Goal: Information Seeking & Learning: Find specific page/section

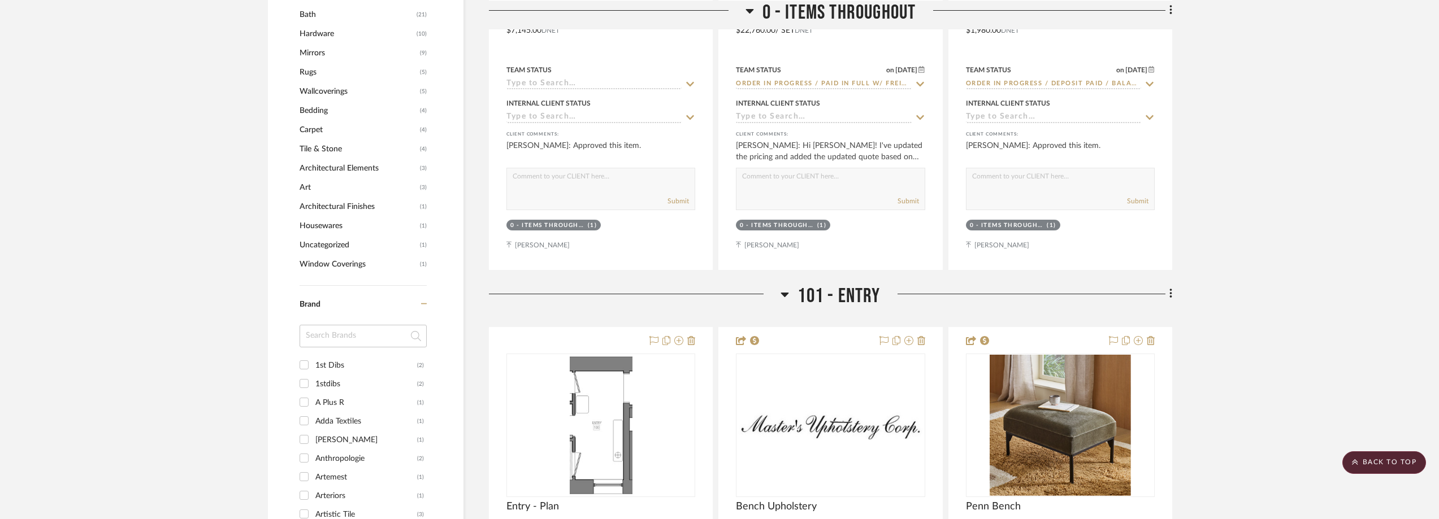
scroll to position [1187, 0]
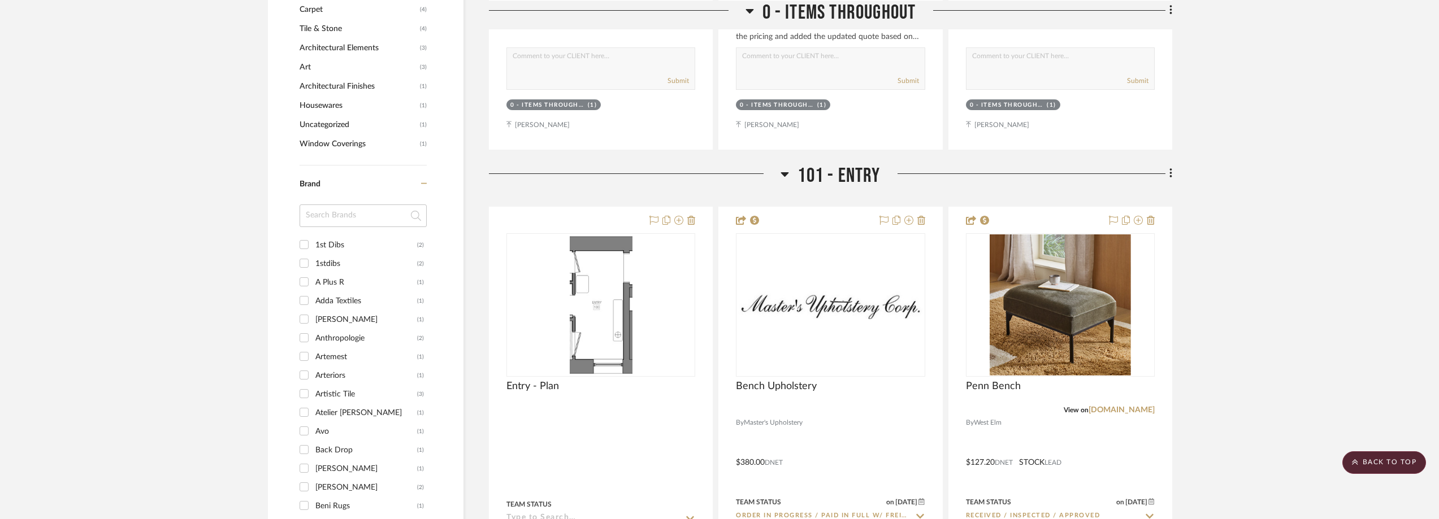
click at [337, 222] on input at bounding box center [363, 216] width 127 height 23
type input "co"
type input "1st"
click at [357, 252] on div "1st Dibs" at bounding box center [366, 245] width 102 height 18
click at [313, 252] on input "1st Dibs (2)" at bounding box center [304, 245] width 18 height 18
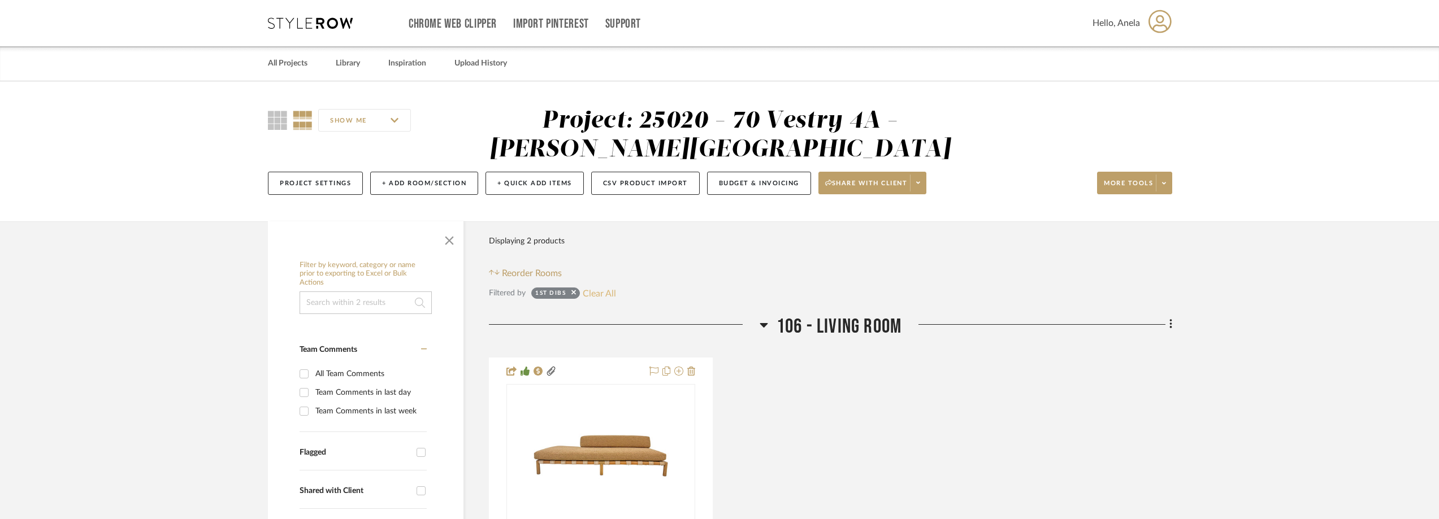
click at [597, 286] on button "Clear All" at bounding box center [599, 293] width 33 height 15
checkbox input "false"
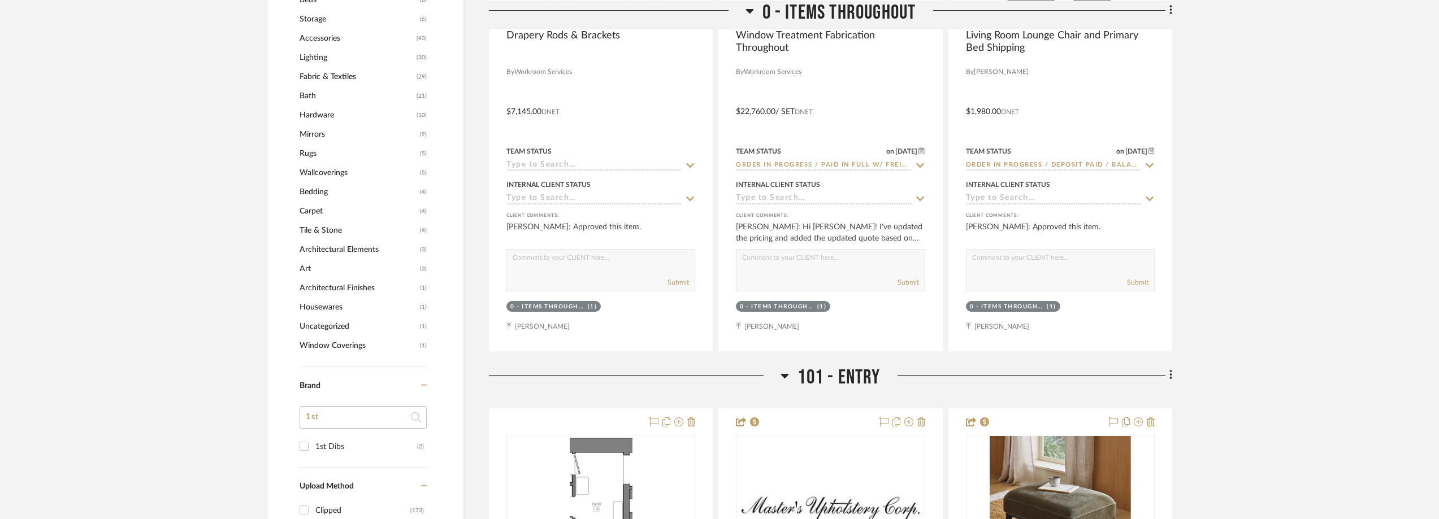
scroll to position [1187, 0]
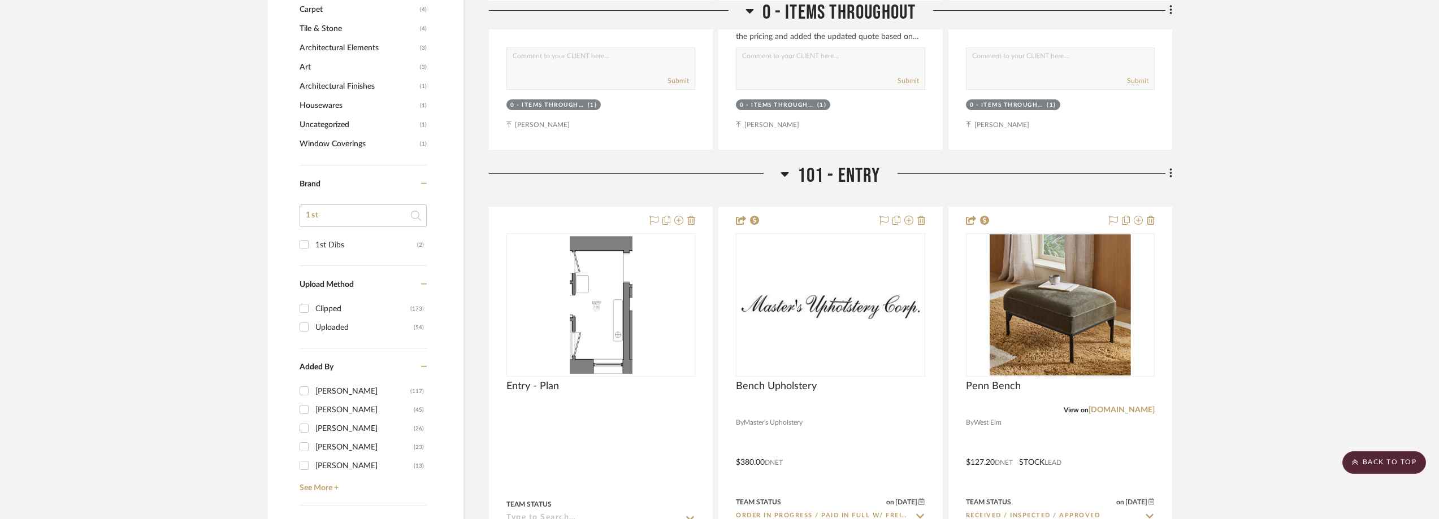
drag, startPoint x: 320, startPoint y: 222, endPoint x: 275, endPoint y: 219, distance: 45.9
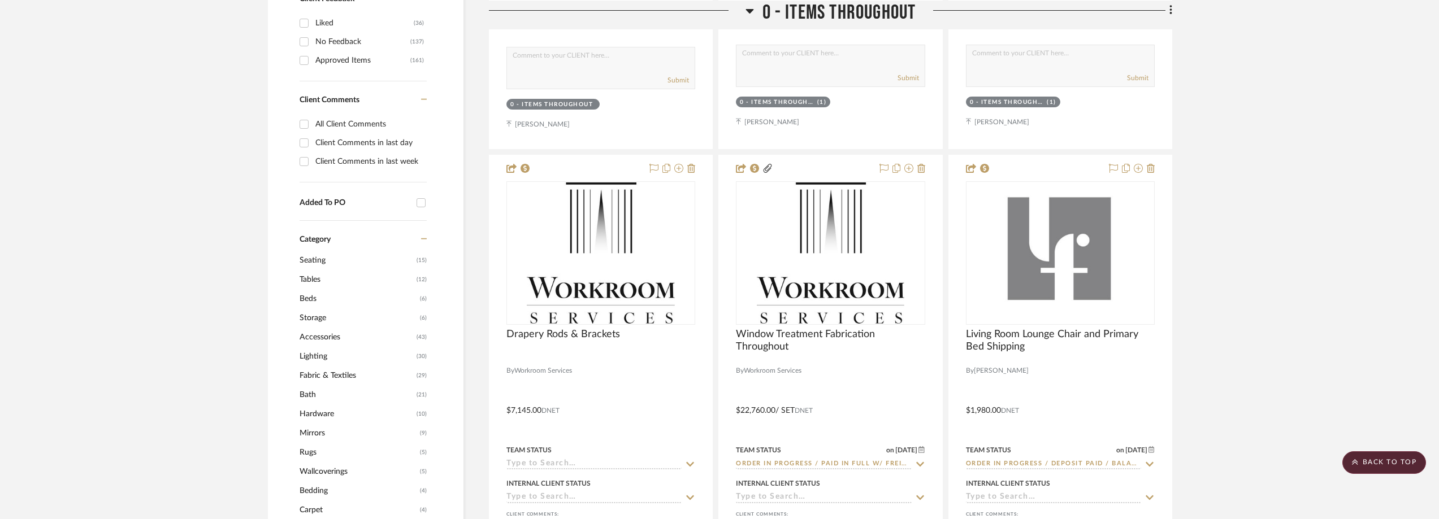
scroll to position [735, 0]
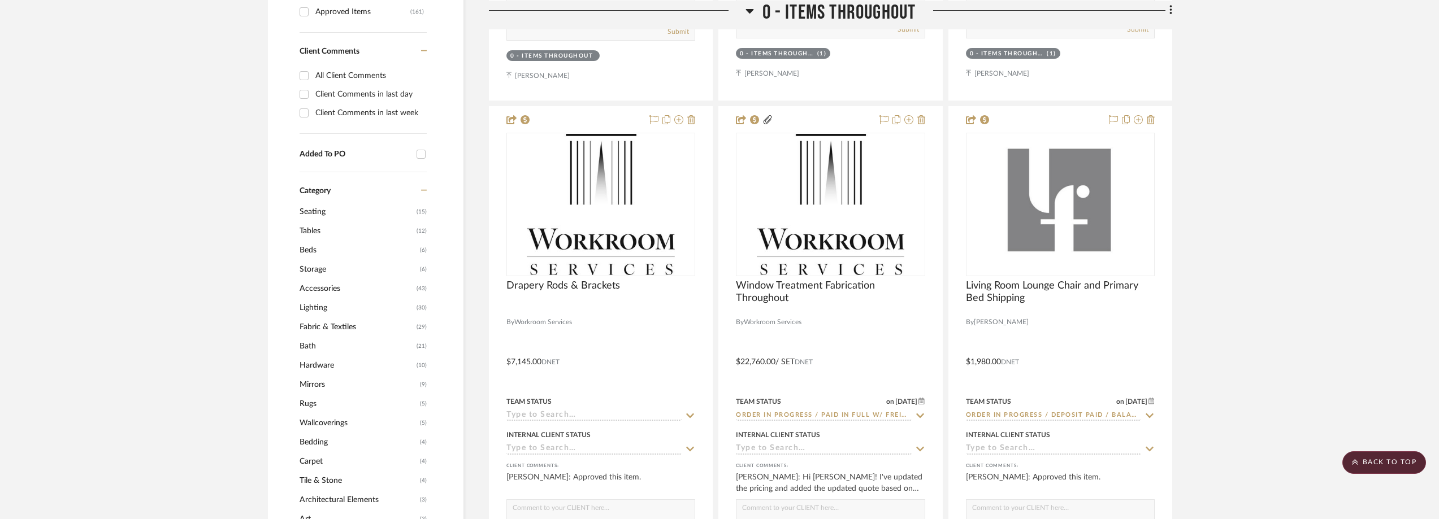
click at [326, 213] on span "Seating" at bounding box center [357, 211] width 114 height 19
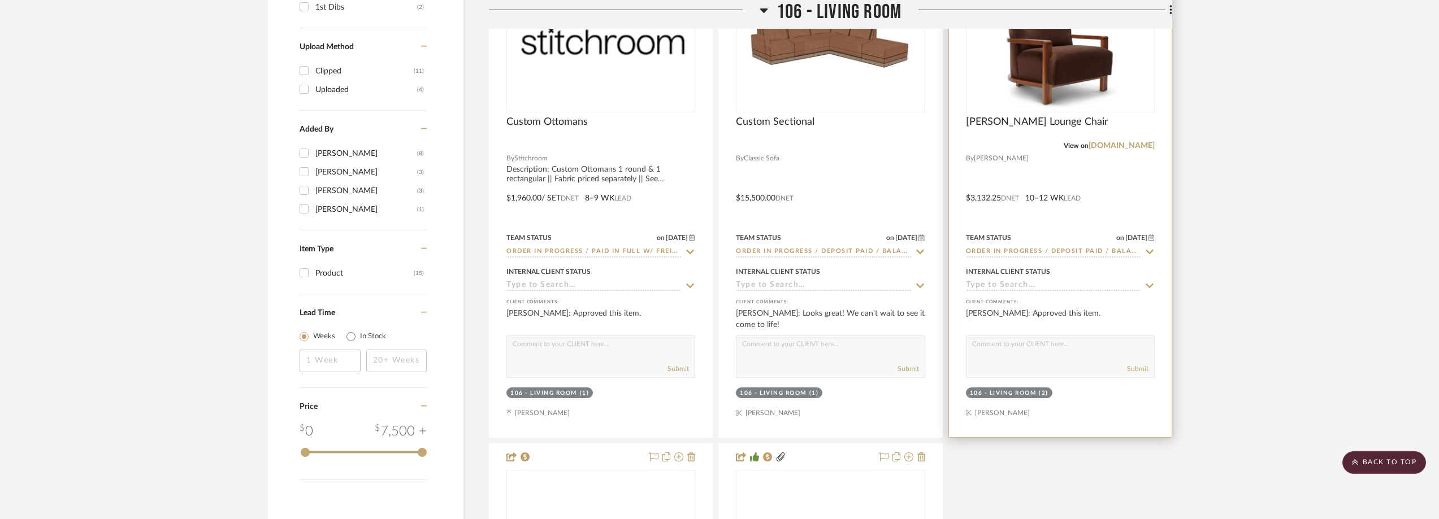
scroll to position [1413, 0]
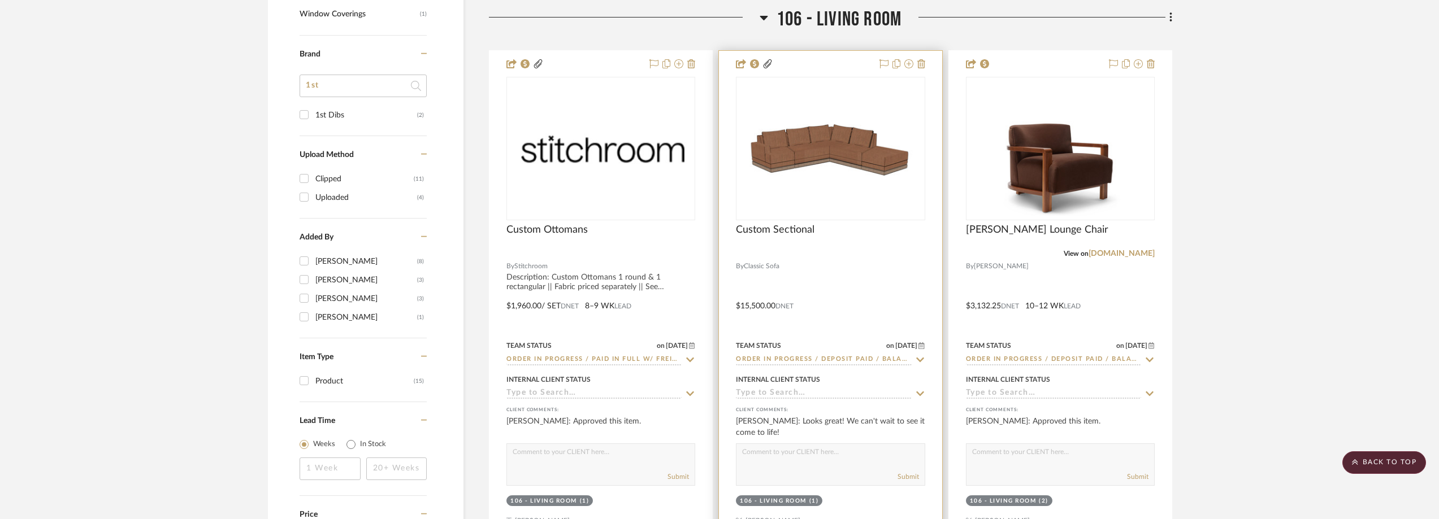
click at [831, 159] on img "0" at bounding box center [830, 149] width 187 height 66
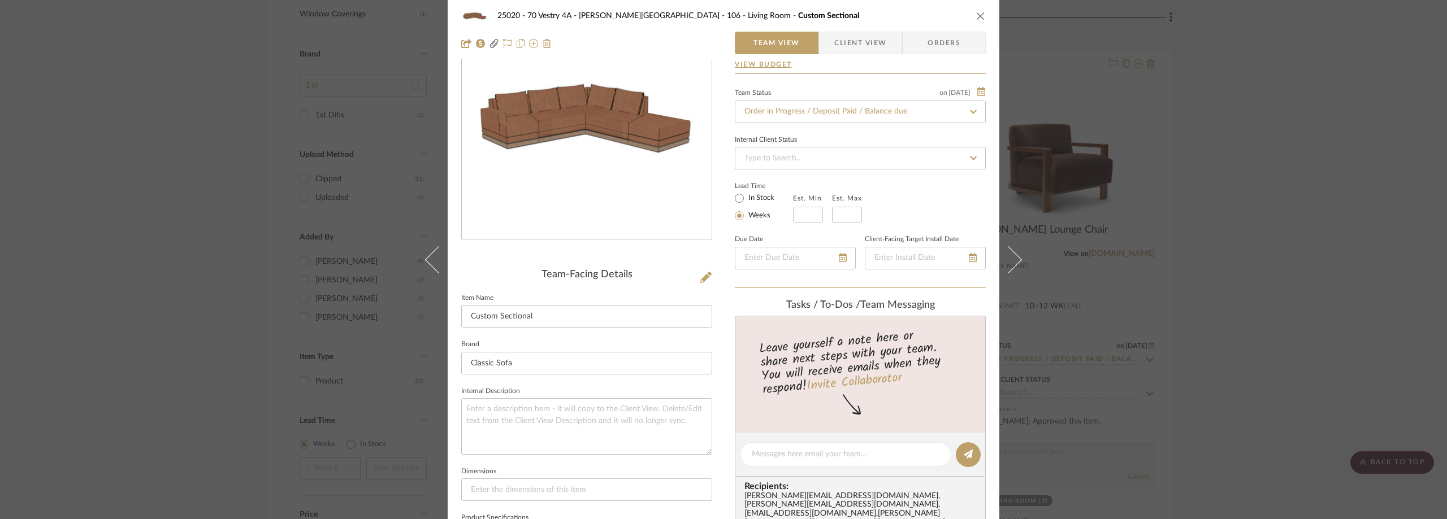
scroll to position [0, 0]
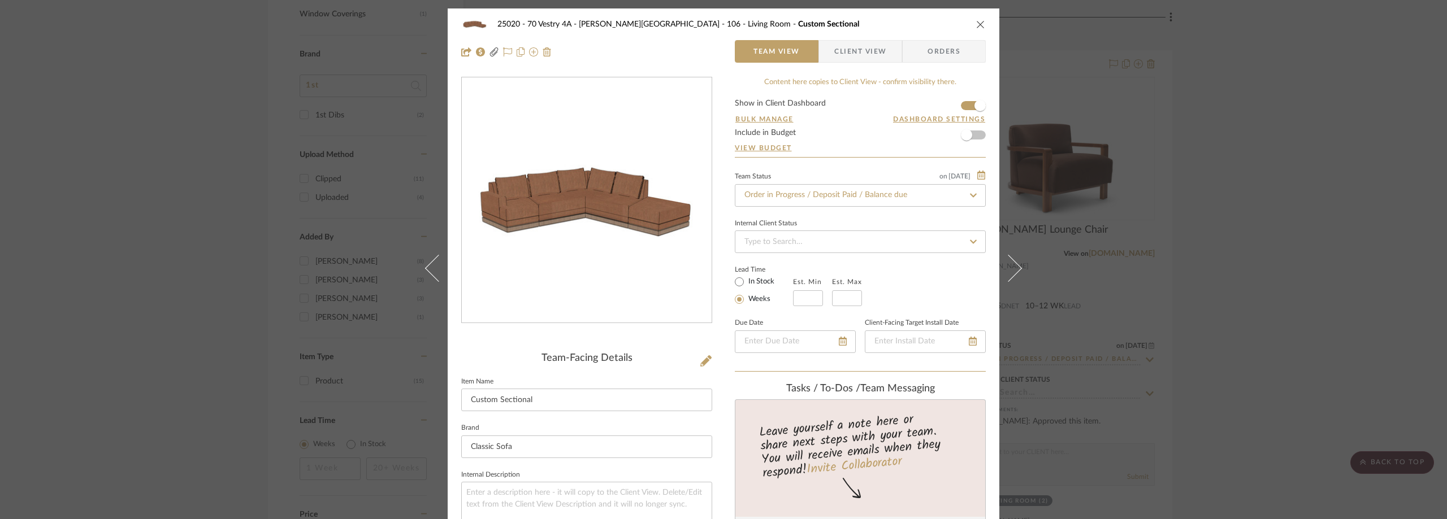
click at [1317, 179] on div "25020 - 70 Vestry 4A - [PERSON_NAME] 106 - Living Room Custom Sectional Team Vi…" at bounding box center [723, 259] width 1447 height 519
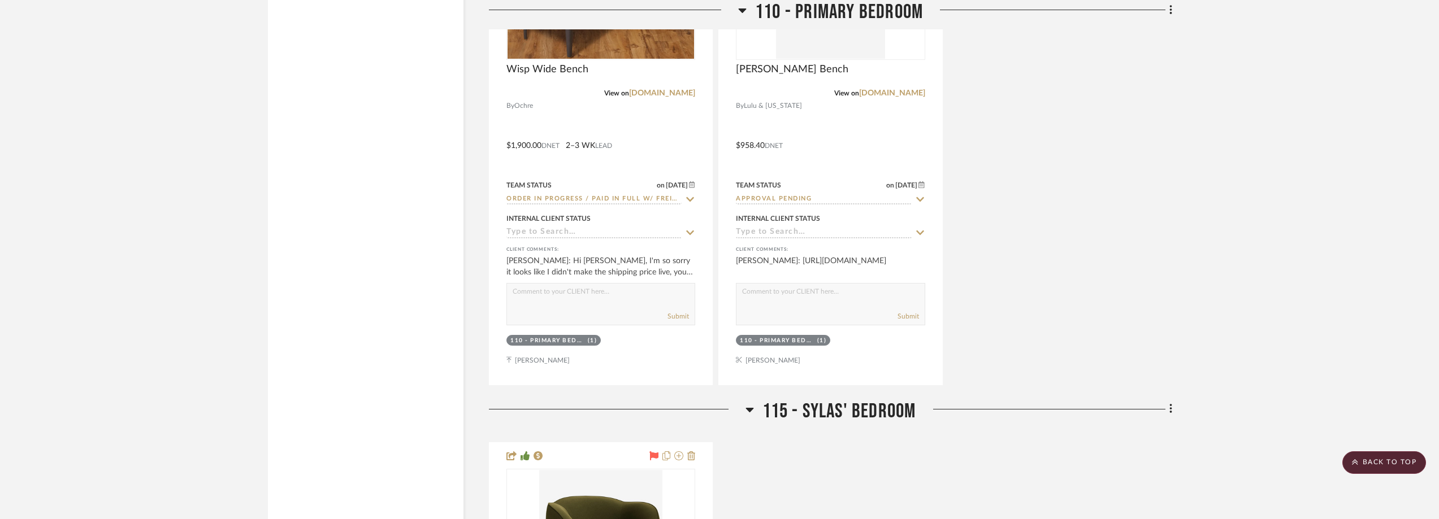
scroll to position [3674, 0]
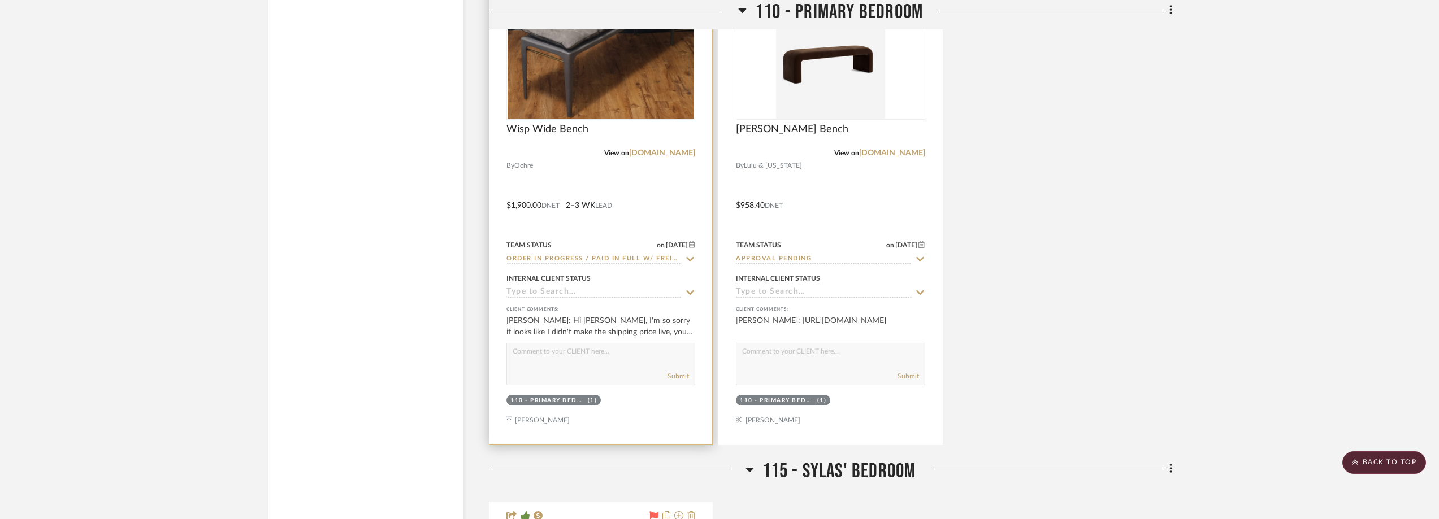
click at [0, 0] on img at bounding box center [0, 0] width 0 height 0
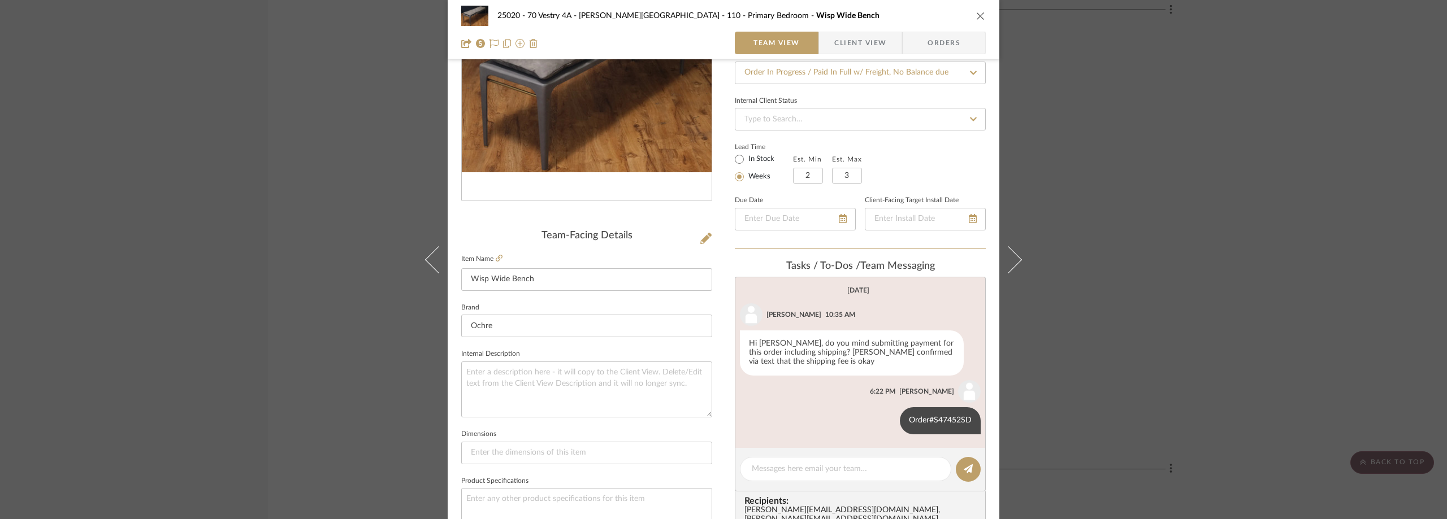
scroll to position [226, 0]
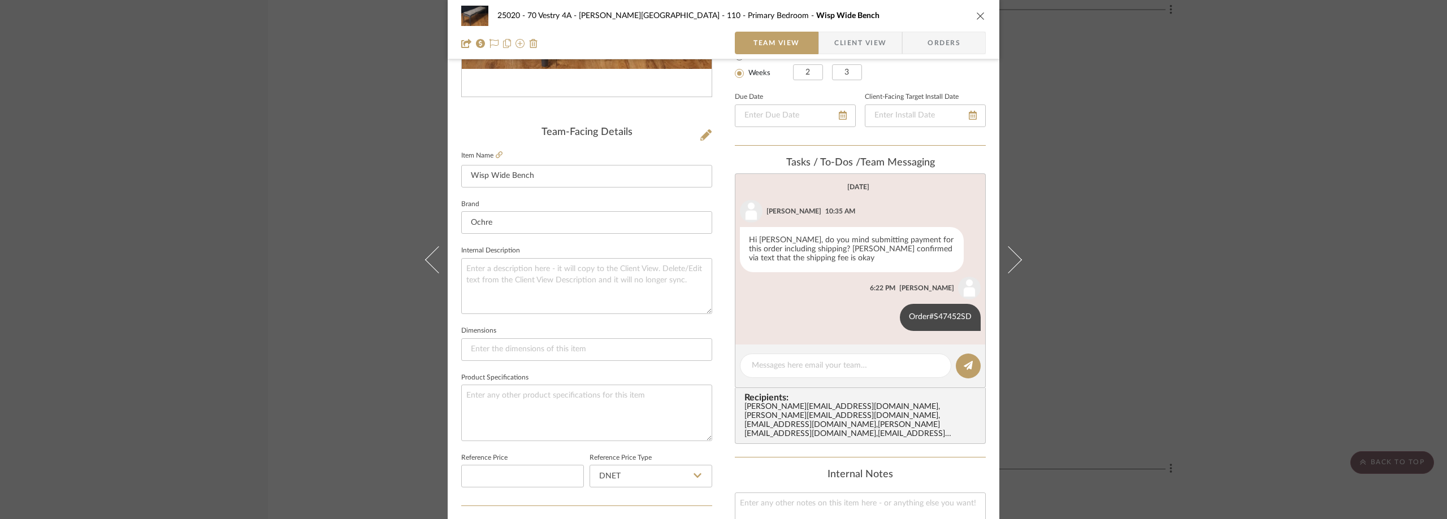
click at [375, 191] on div "25020 - 70 Vestry 4A - [PERSON_NAME] 110 - Primary Bedroom Wisp Wide Bench Team…" at bounding box center [723, 259] width 1447 height 519
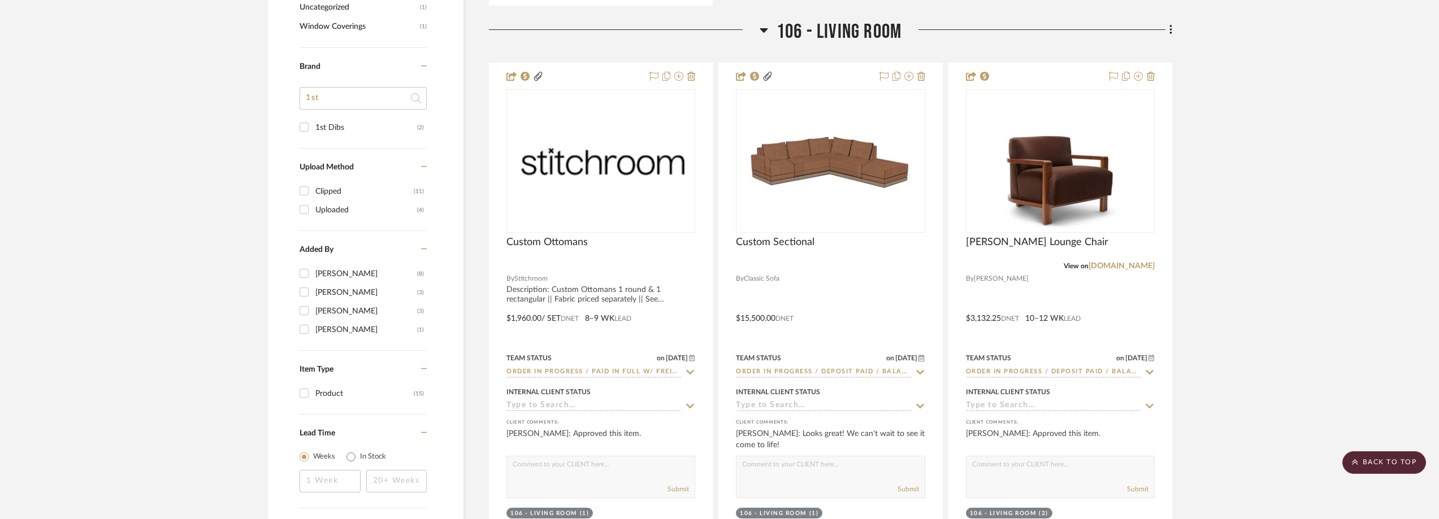
scroll to position [1243, 0]
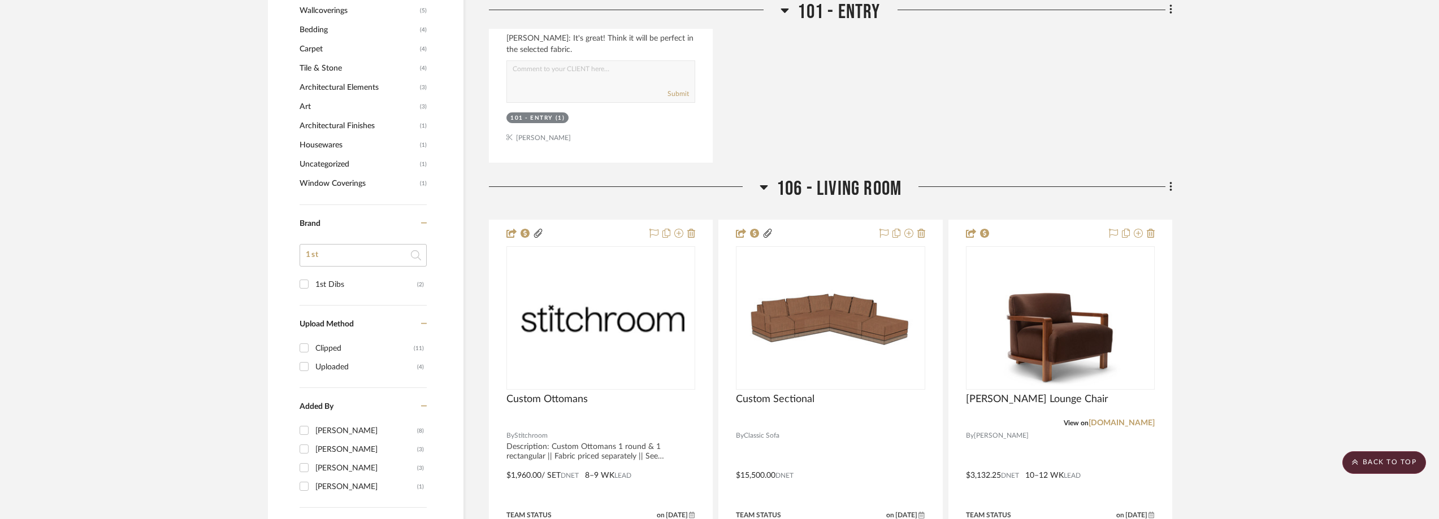
drag, startPoint x: 341, startPoint y: 253, endPoint x: 294, endPoint y: 257, distance: 47.0
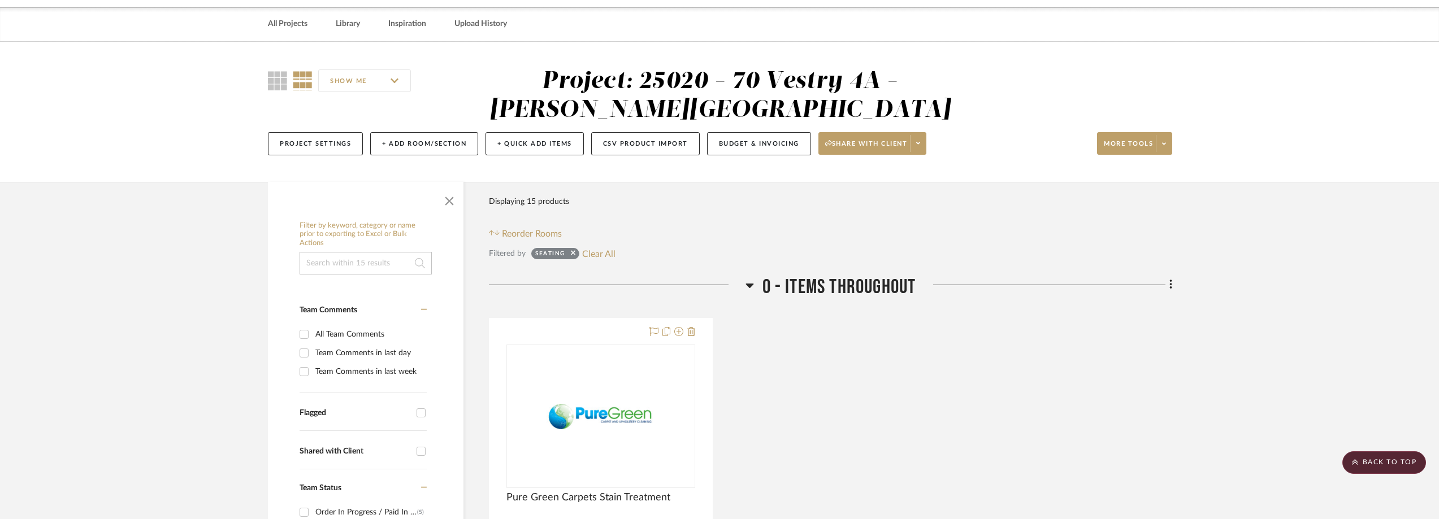
scroll to position [0, 0]
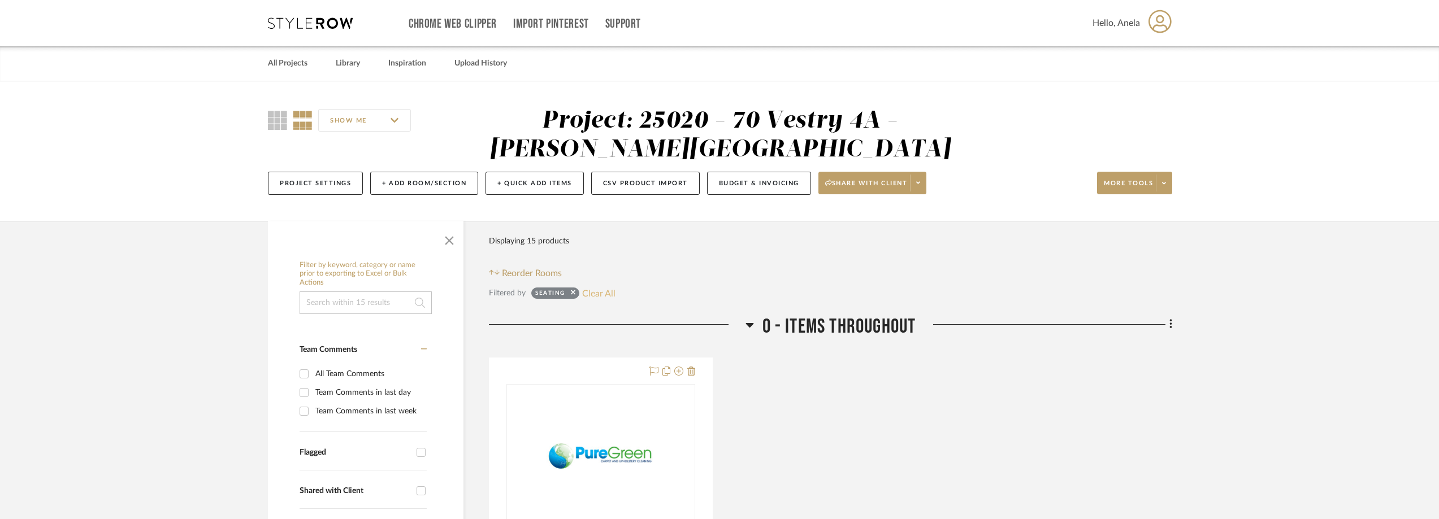
type input "mo"
click at [597, 297] on button "Clear All" at bounding box center [598, 293] width 33 height 15
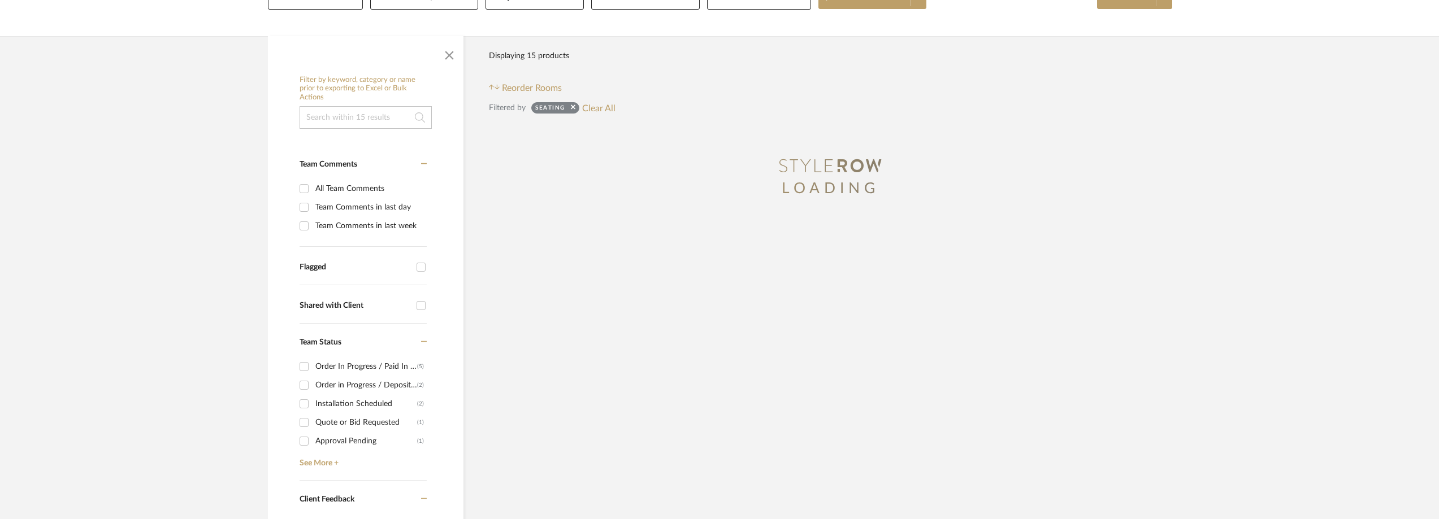
scroll to position [339, 0]
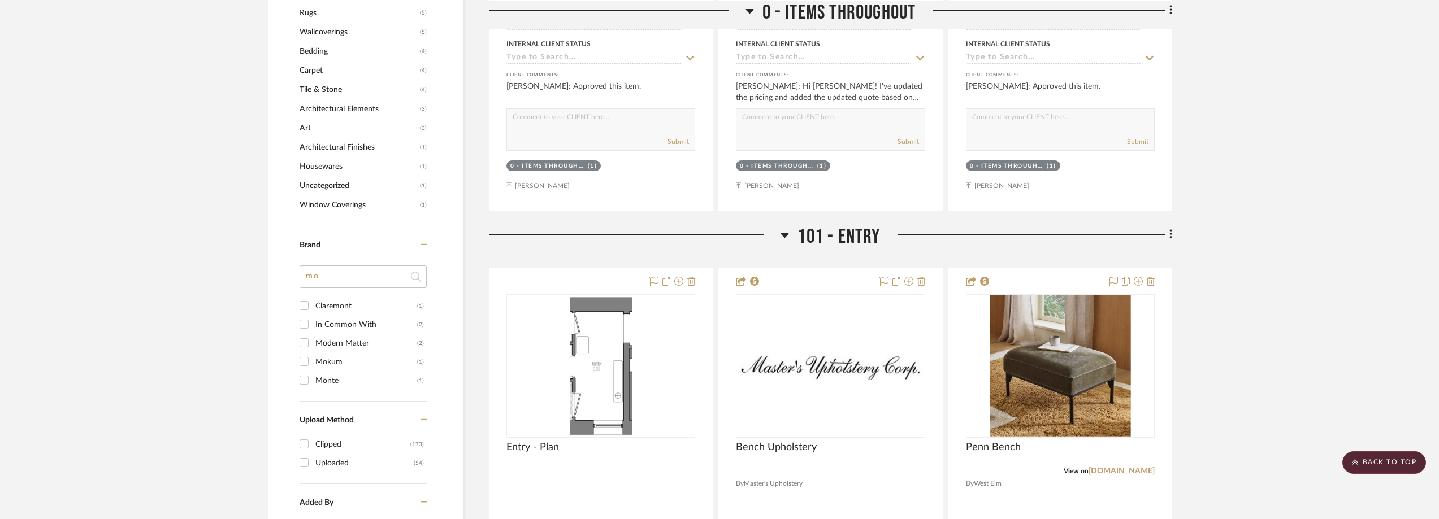
scroll to position [1243, 0]
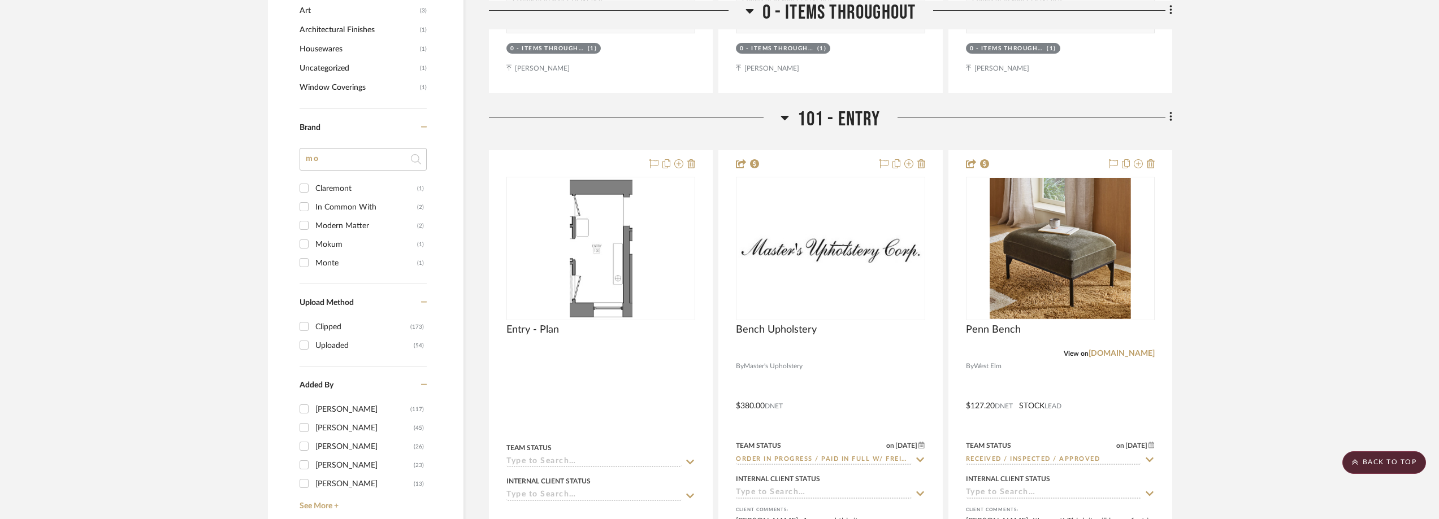
click at [328, 263] on div "Monte" at bounding box center [366, 263] width 102 height 18
click at [313, 263] on input "Monte (1)" at bounding box center [304, 263] width 18 height 18
checkbox input "true"
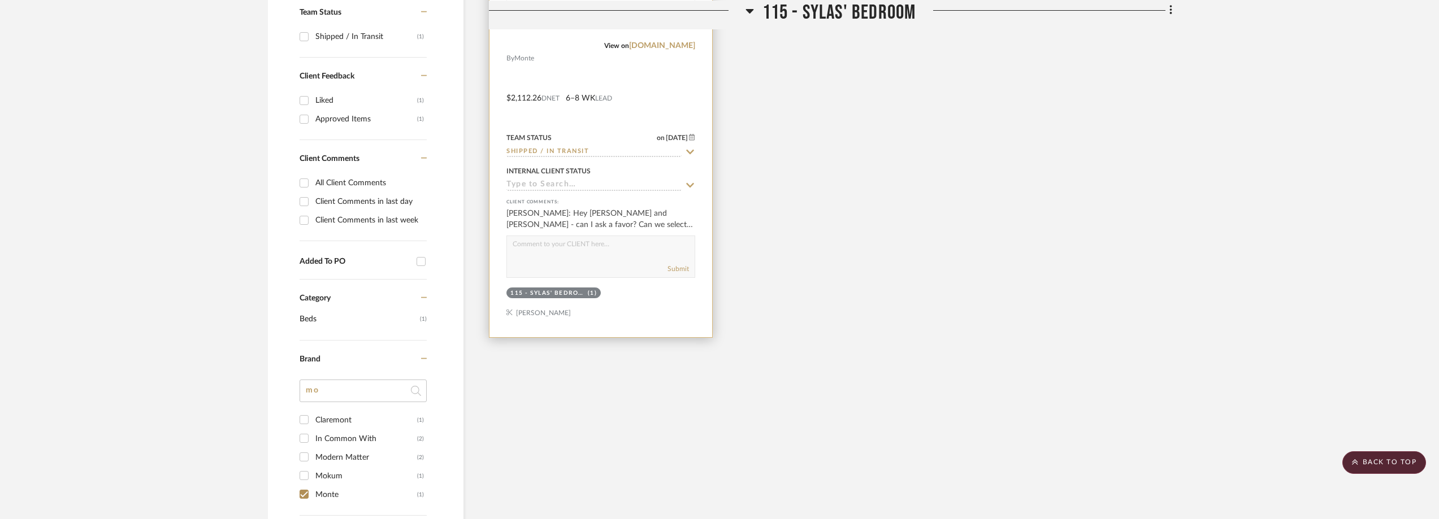
scroll to position [376, 0]
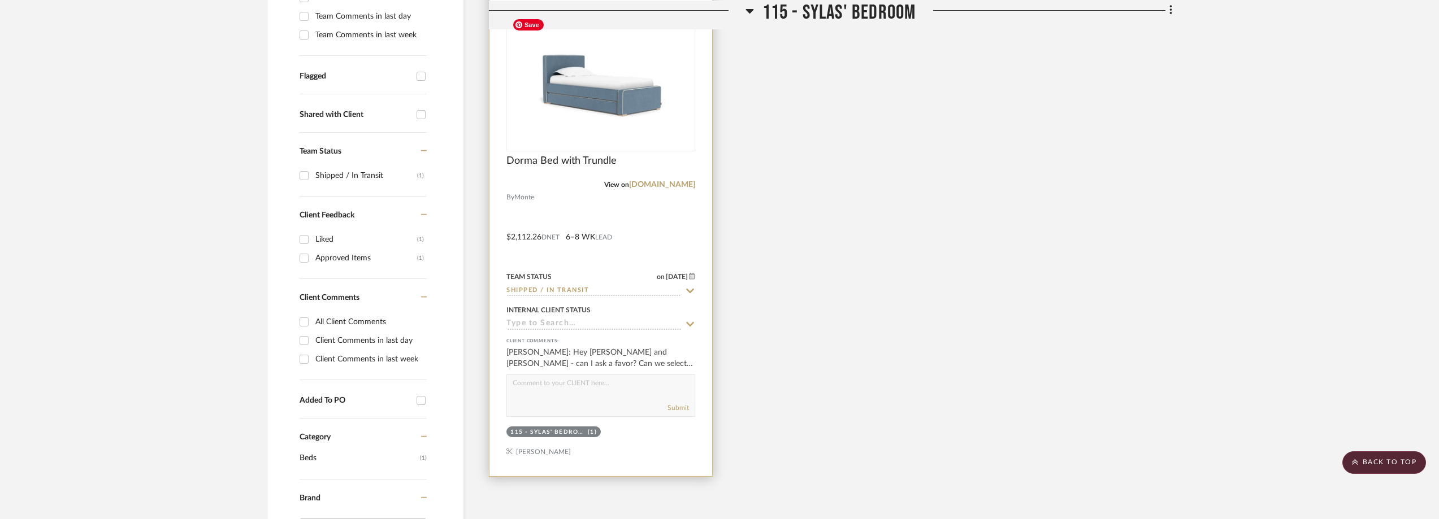
click at [0, 0] on img at bounding box center [0, 0] width 0 height 0
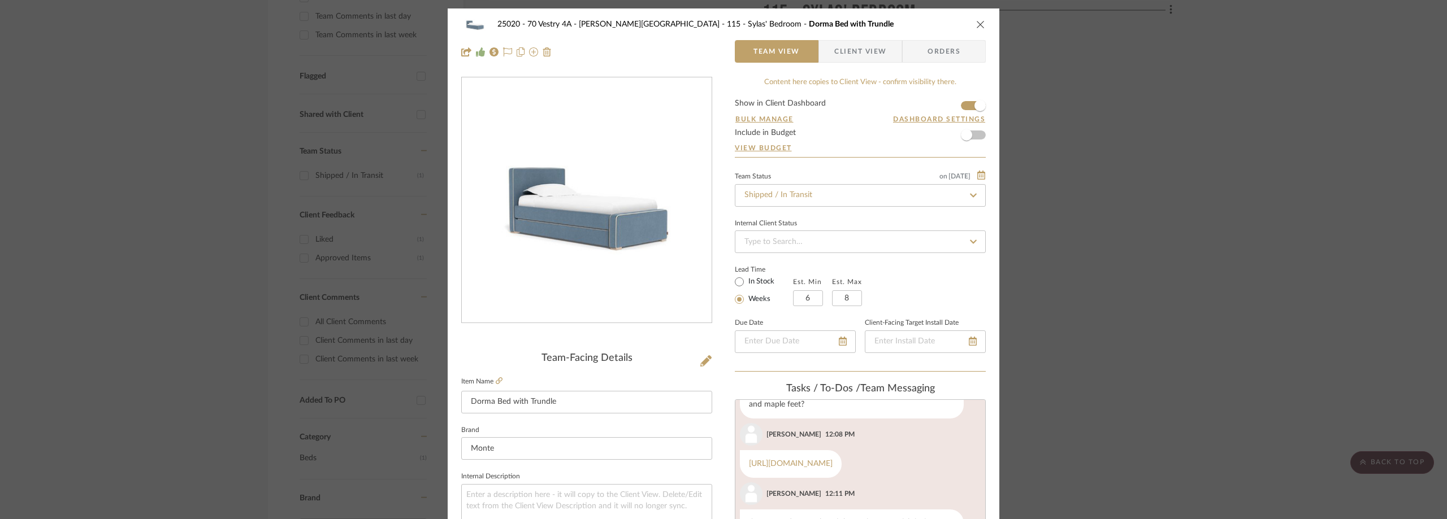
scroll to position [0, 0]
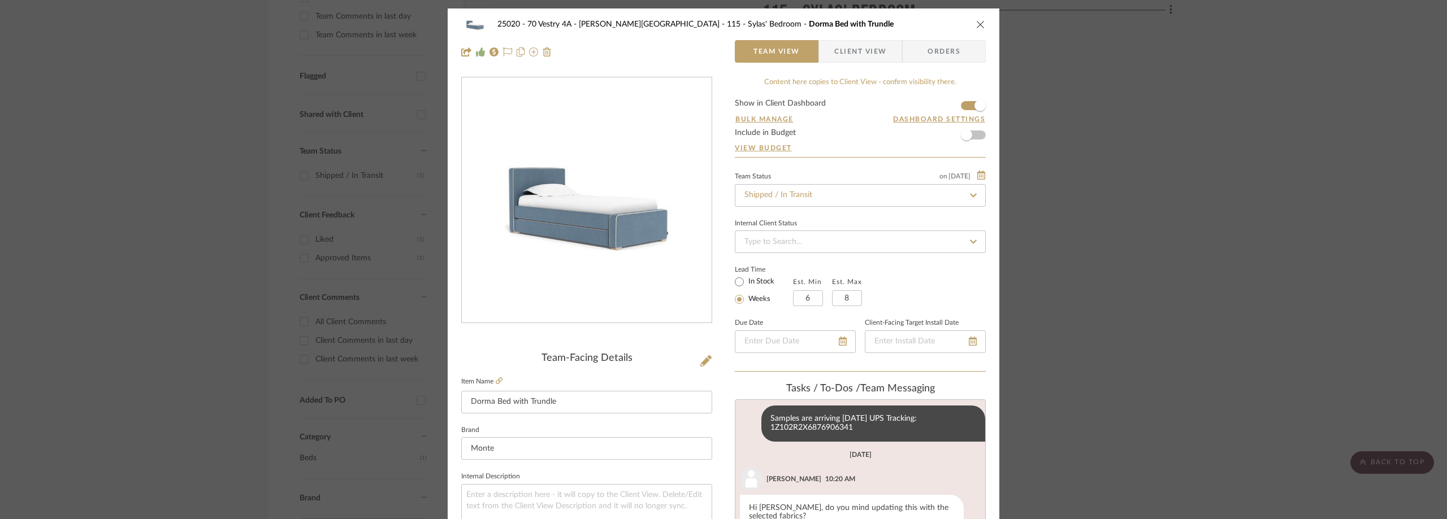
click at [869, 45] on span "Client View" at bounding box center [860, 51] width 52 height 23
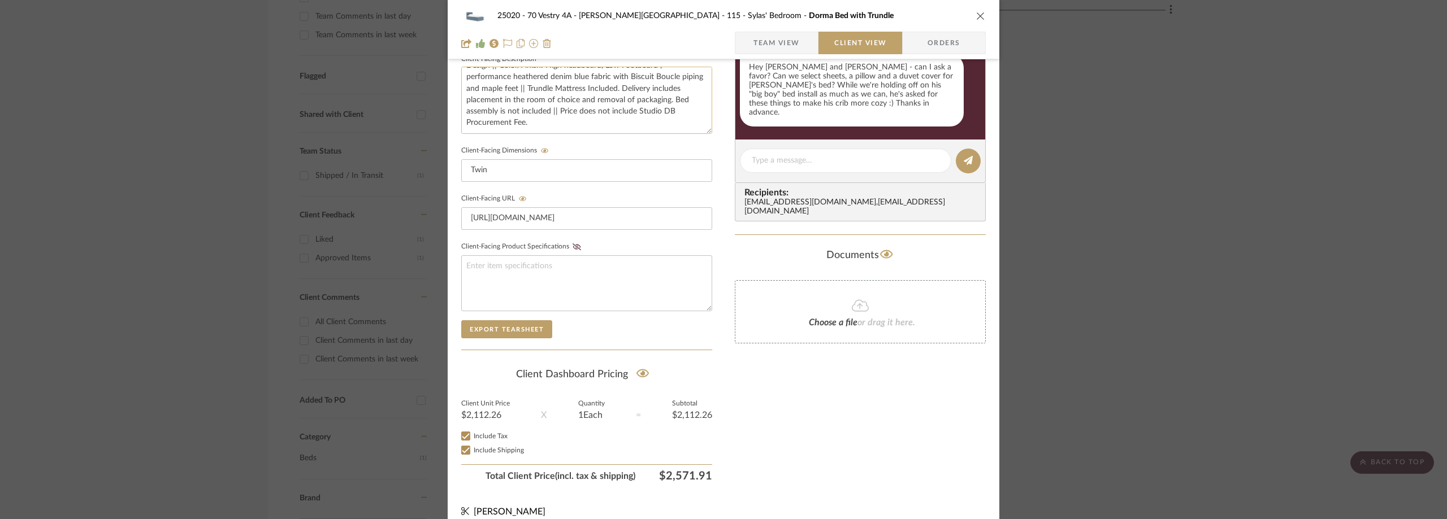
scroll to position [430, 0]
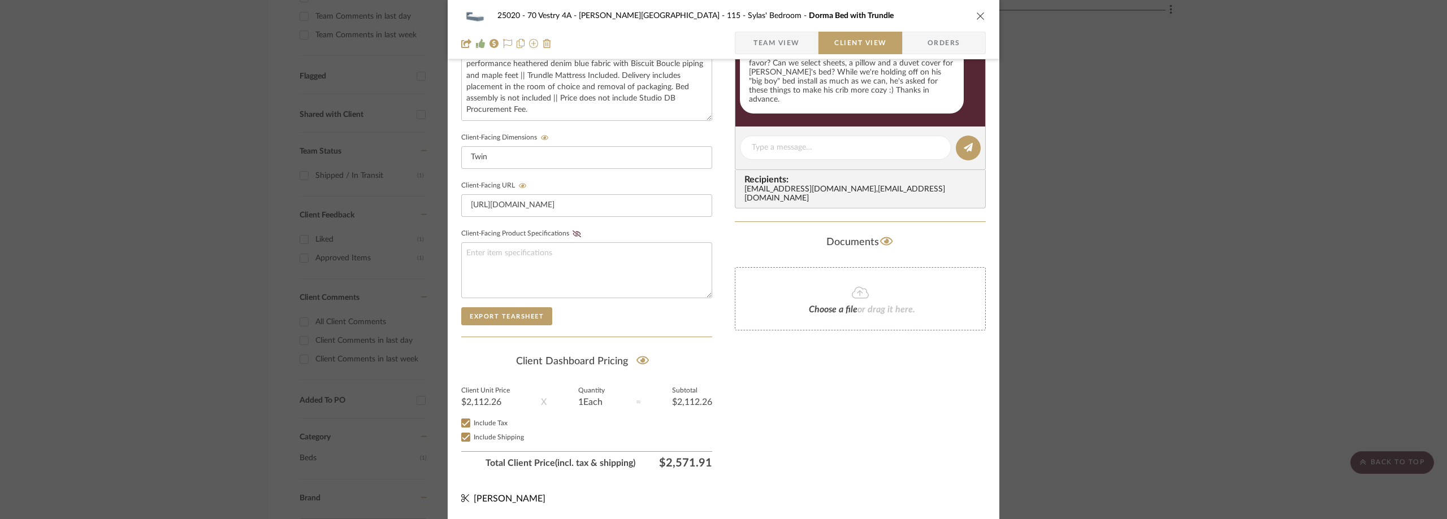
click at [759, 46] on span "Team View" at bounding box center [776, 43] width 46 height 23
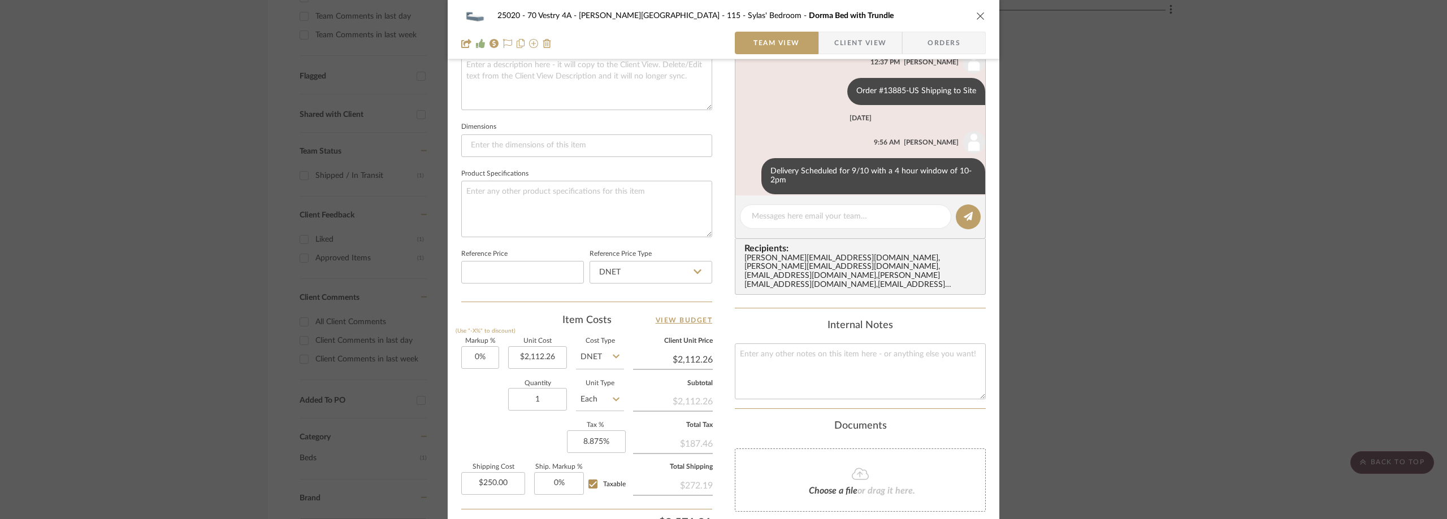
scroll to position [820, 0]
